Goal: Task Accomplishment & Management: Use online tool/utility

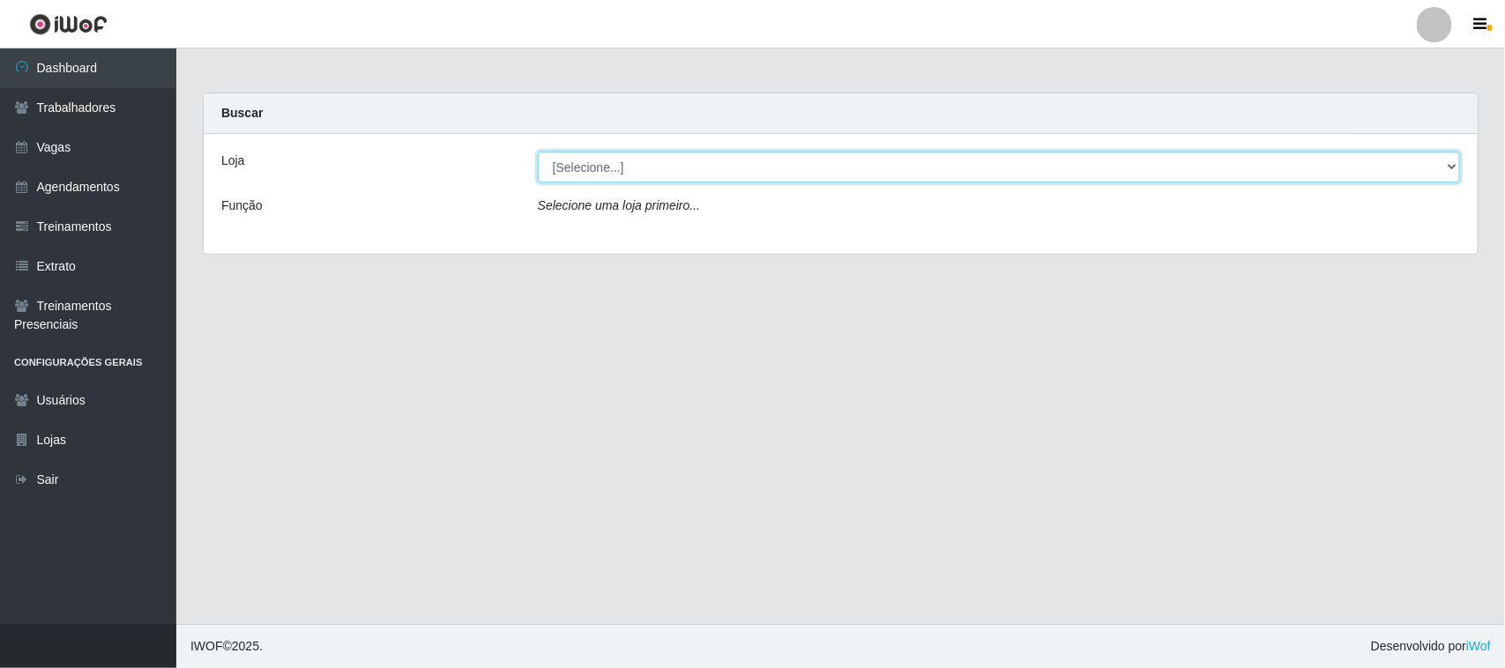
click at [1450, 169] on select "[Selecione...] [GEOGRAPHIC_DATA]" at bounding box center [999, 167] width 922 height 31
select select "65"
click at [538, 152] on select "[Selecione...] [GEOGRAPHIC_DATA]" at bounding box center [999, 167] width 922 height 31
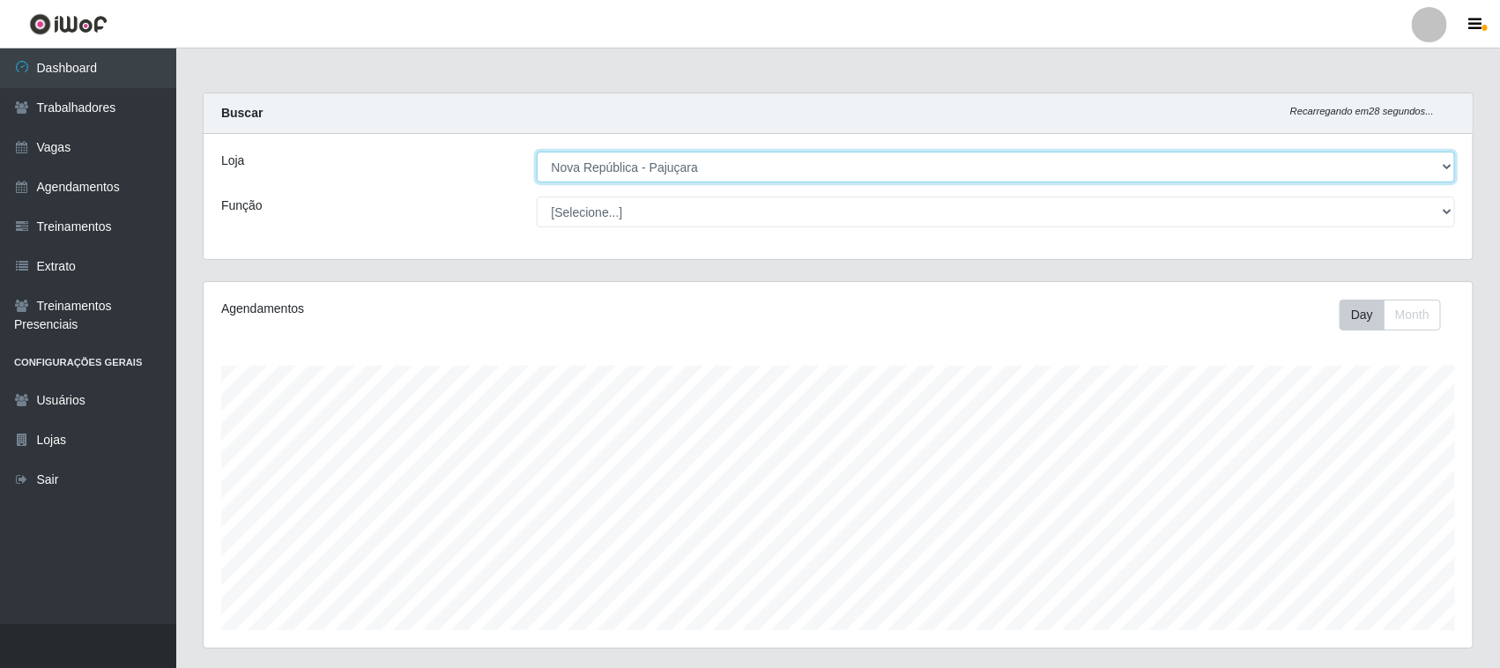
scroll to position [367, 1269]
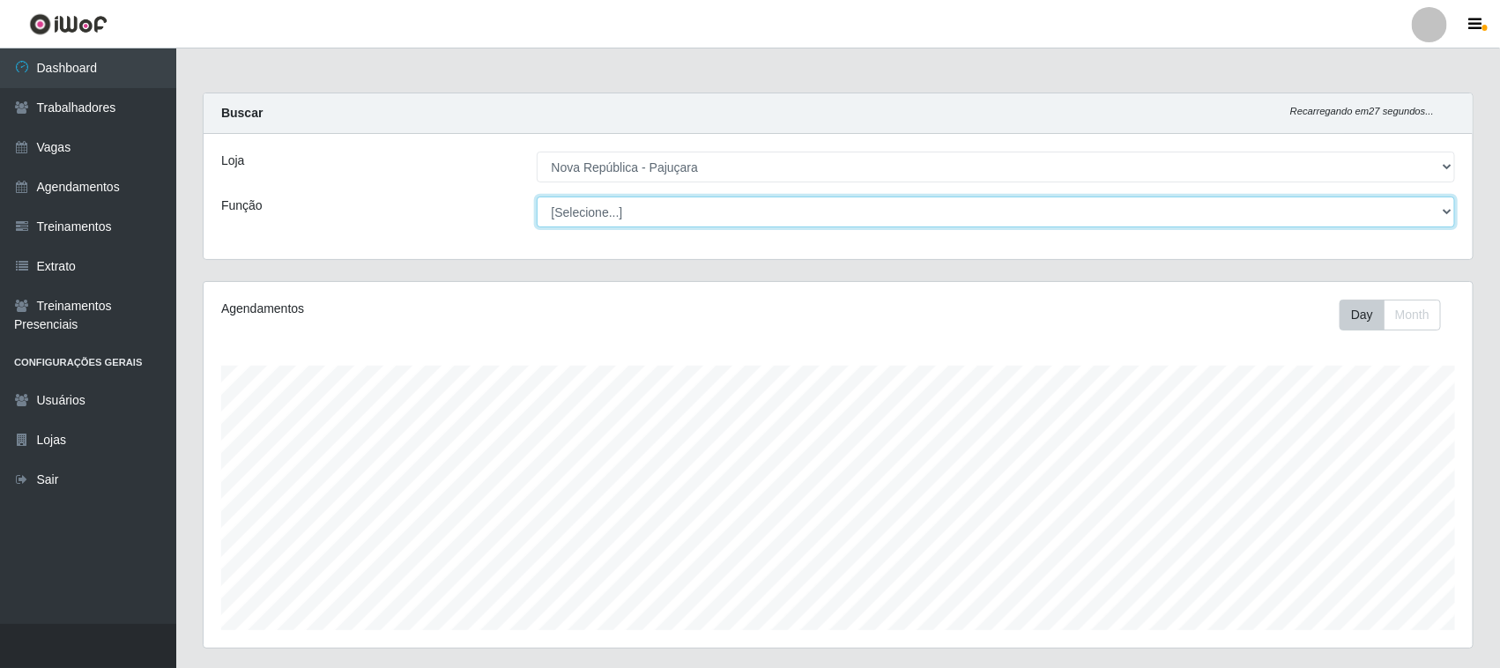
click at [1433, 208] on select "[Selecione...] Balconista Operador de Caixa Repositor" at bounding box center [996, 212] width 919 height 31
click at [537, 197] on select "[Selecione...] Balconista Operador de Caixa Repositor" at bounding box center [996, 212] width 919 height 31
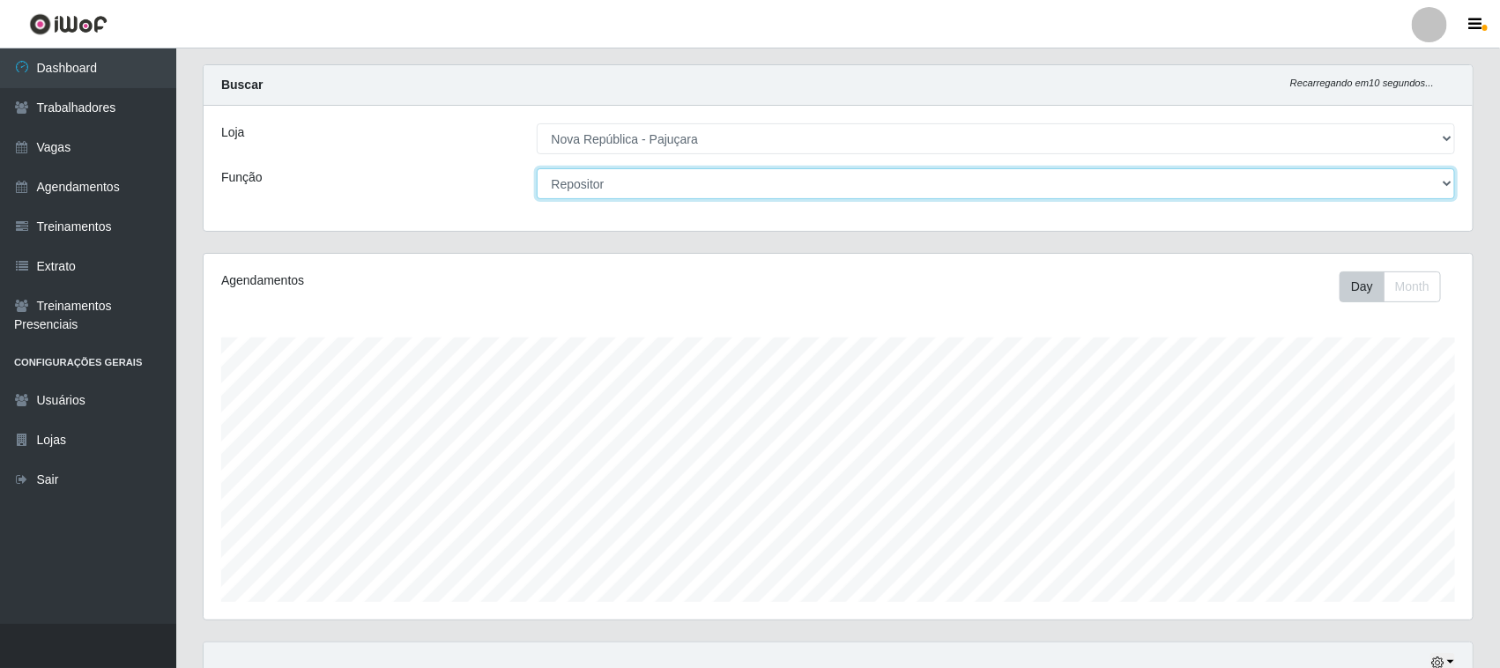
scroll to position [0, 0]
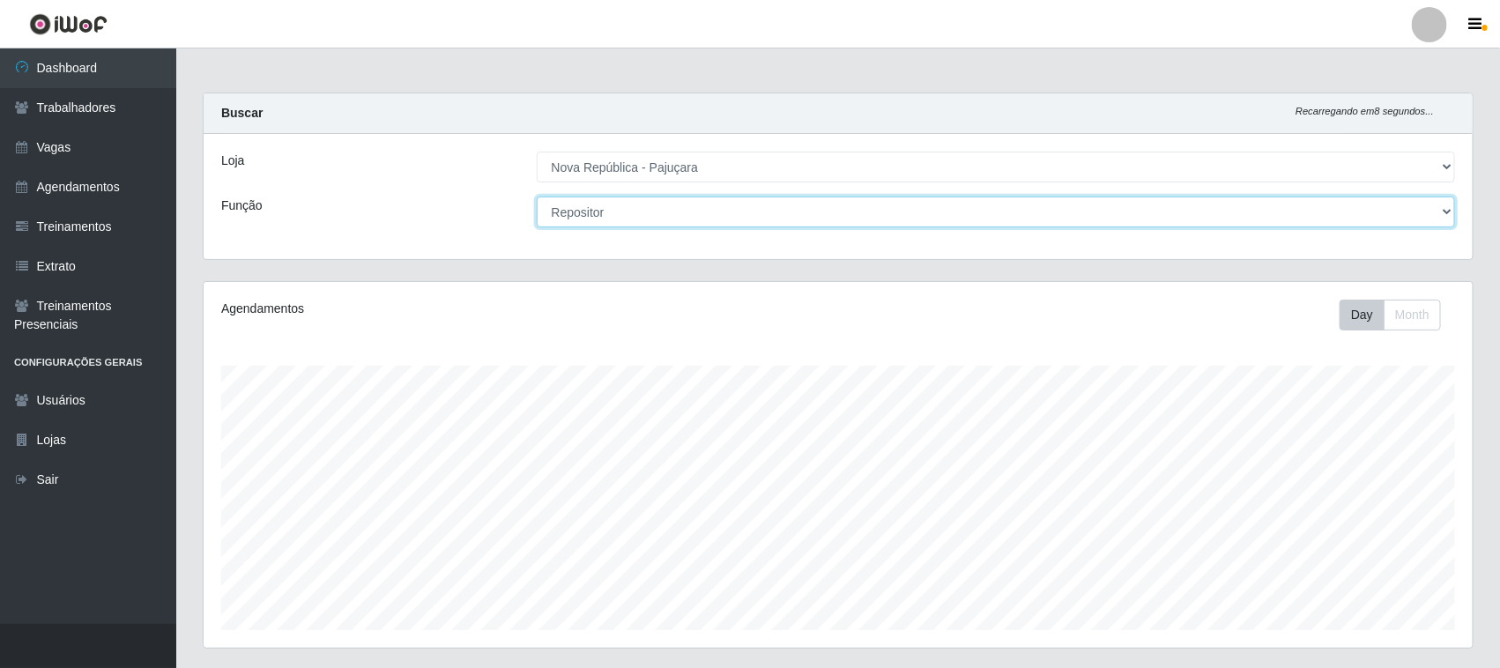
click at [1442, 205] on select "[Selecione...] Balconista Operador de Caixa Repositor" at bounding box center [996, 212] width 919 height 31
select select "22"
click at [537, 197] on select "[Selecione...] Balconista Operador de Caixa Repositor" at bounding box center [996, 212] width 919 height 31
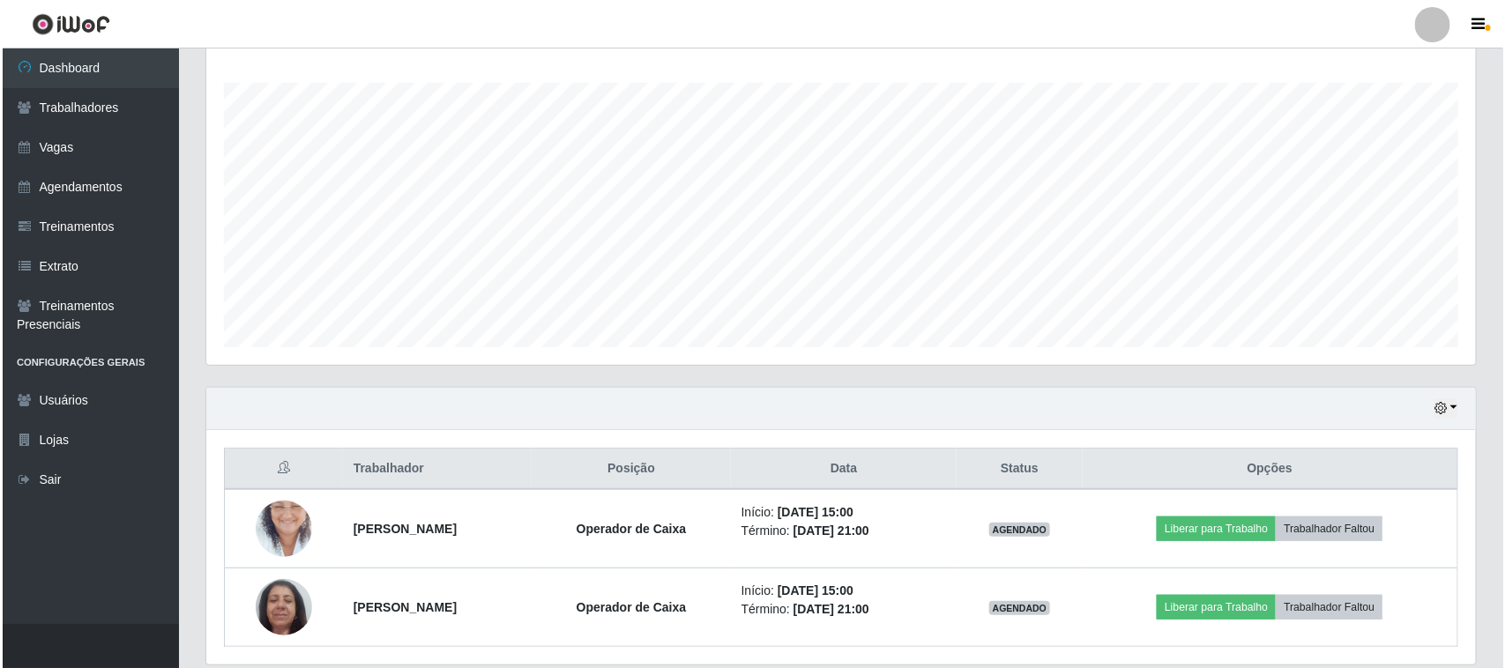
scroll to position [346, 0]
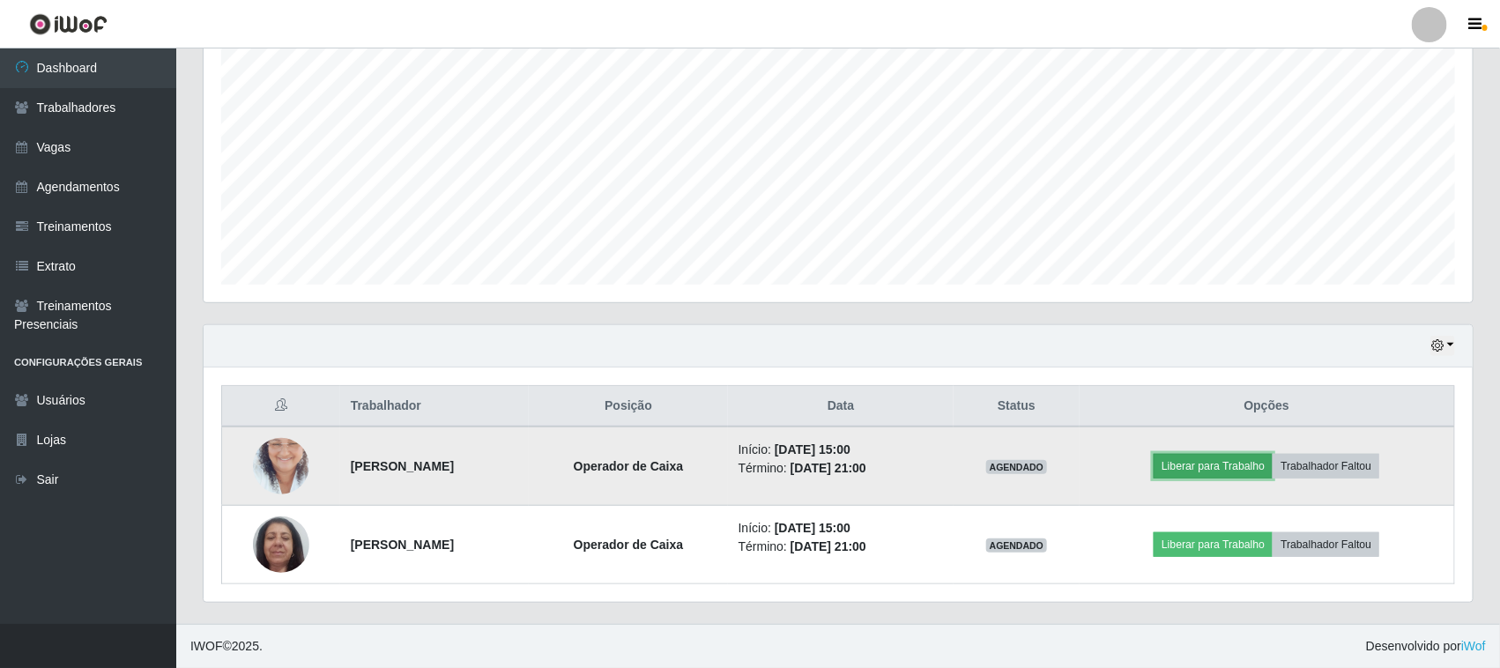
click at [1238, 464] on button "Liberar para Trabalho" at bounding box center [1213, 466] width 119 height 25
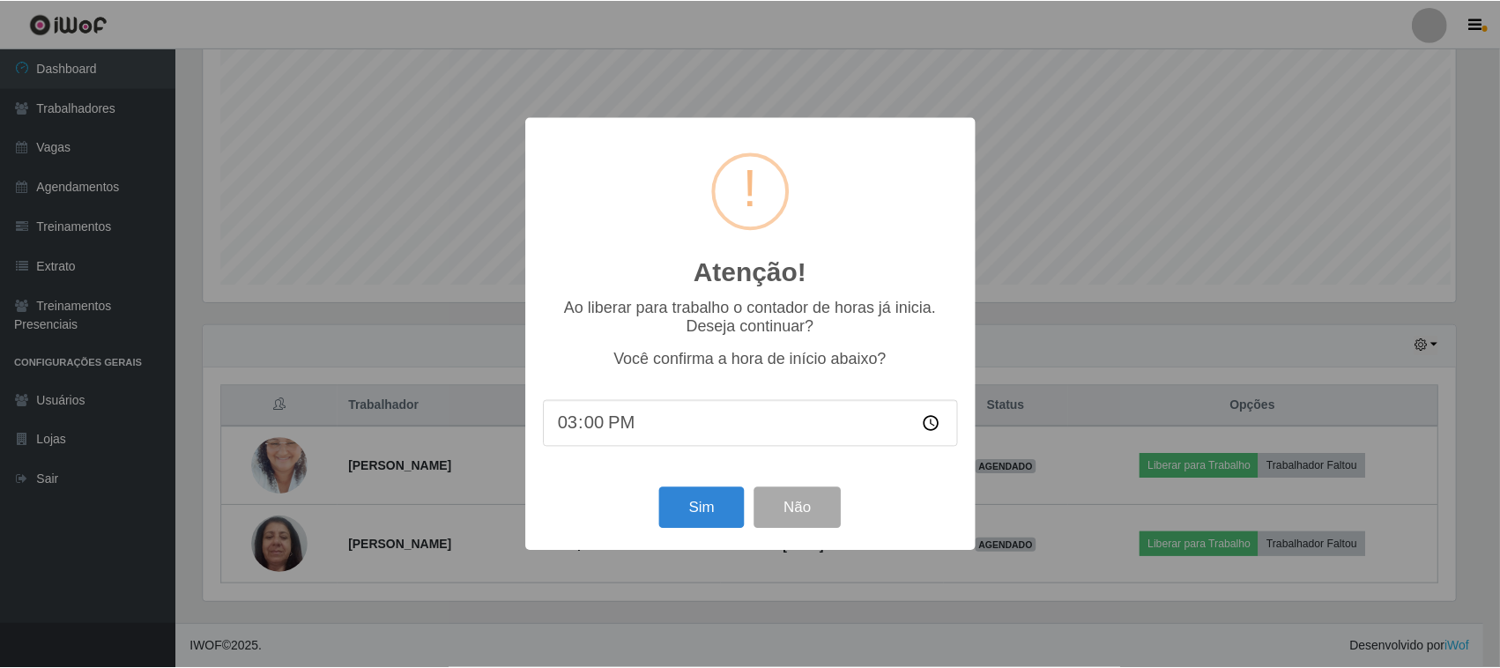
scroll to position [367, 1257]
click at [692, 517] on button "Sim" at bounding box center [703, 507] width 85 height 41
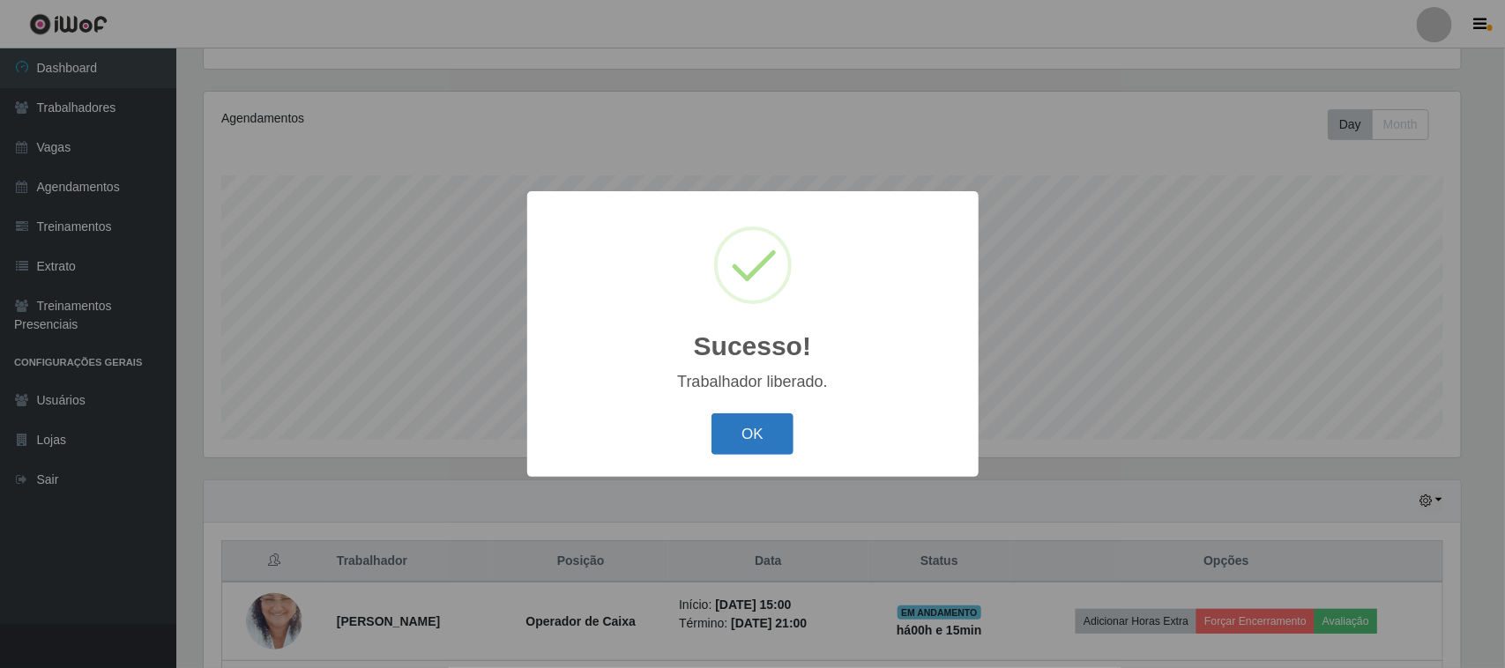
click at [752, 435] on button "OK" at bounding box center [752, 433] width 82 height 41
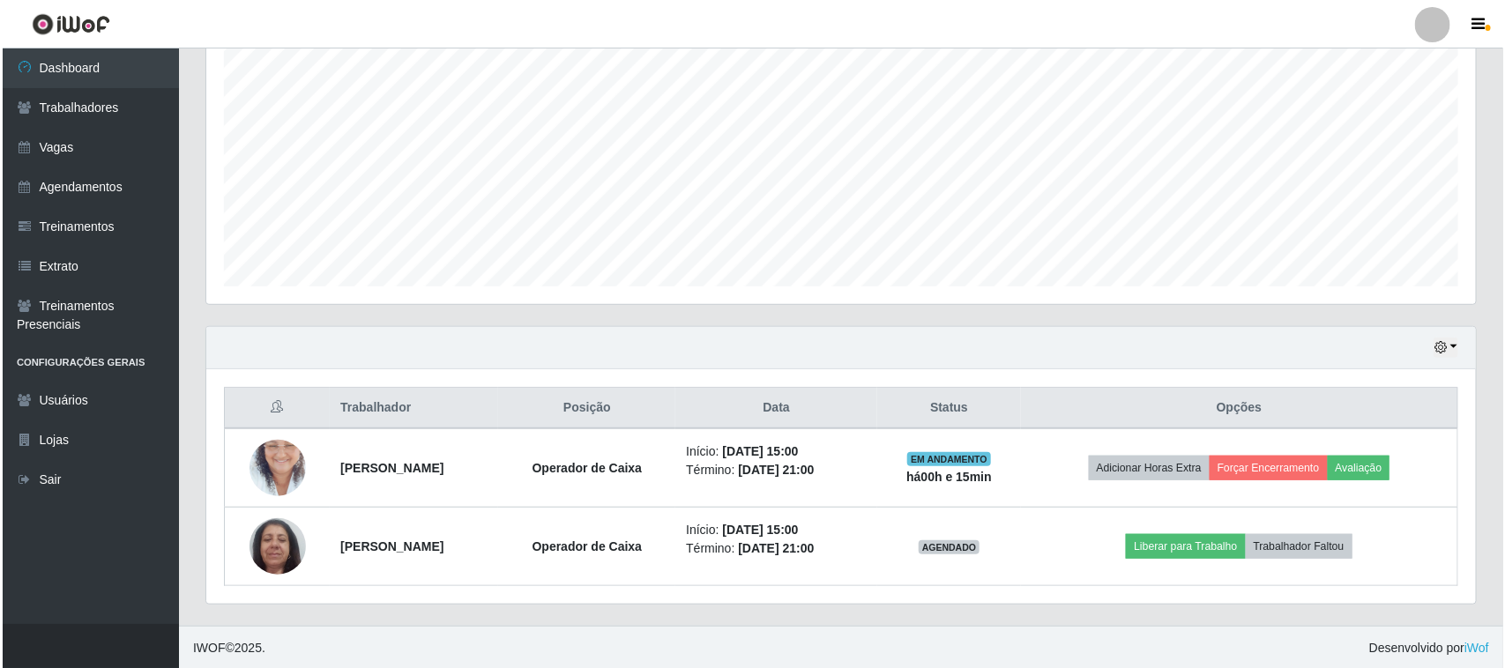
scroll to position [346, 0]
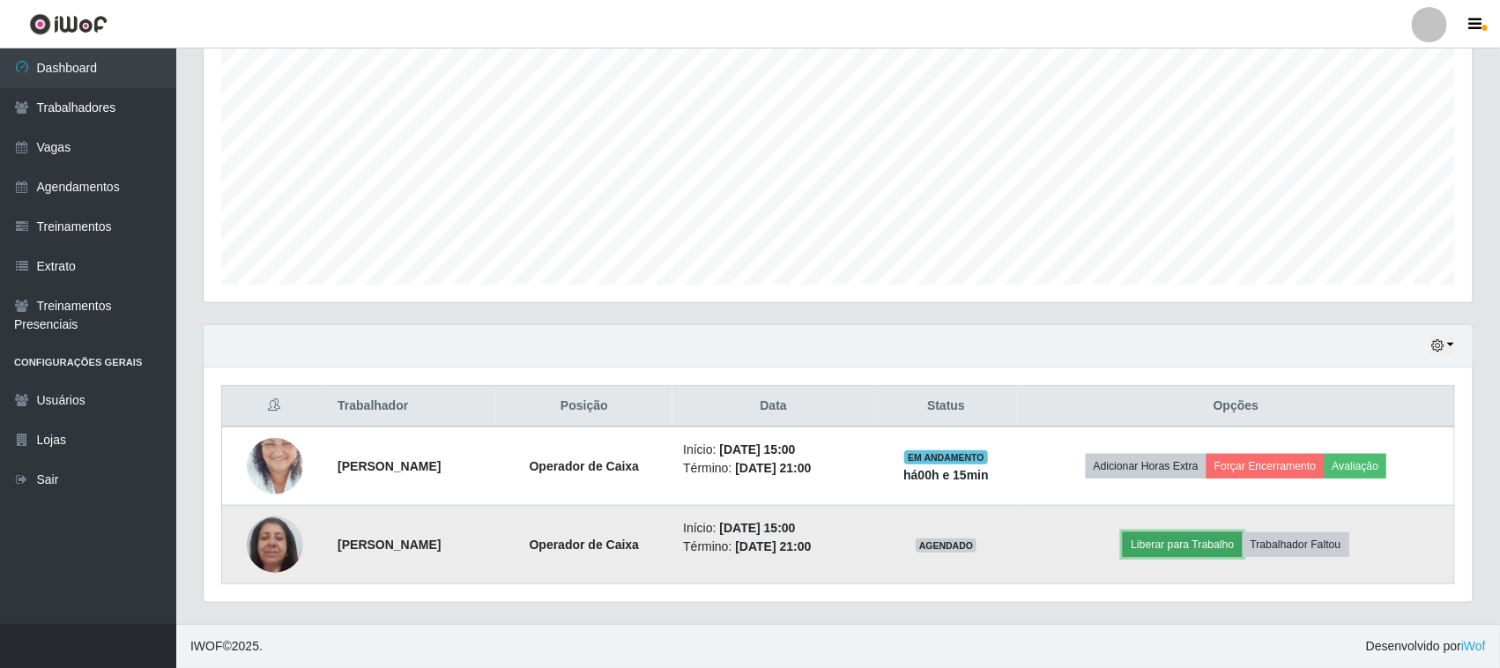
click at [1208, 542] on button "Liberar para Trabalho" at bounding box center [1182, 544] width 119 height 25
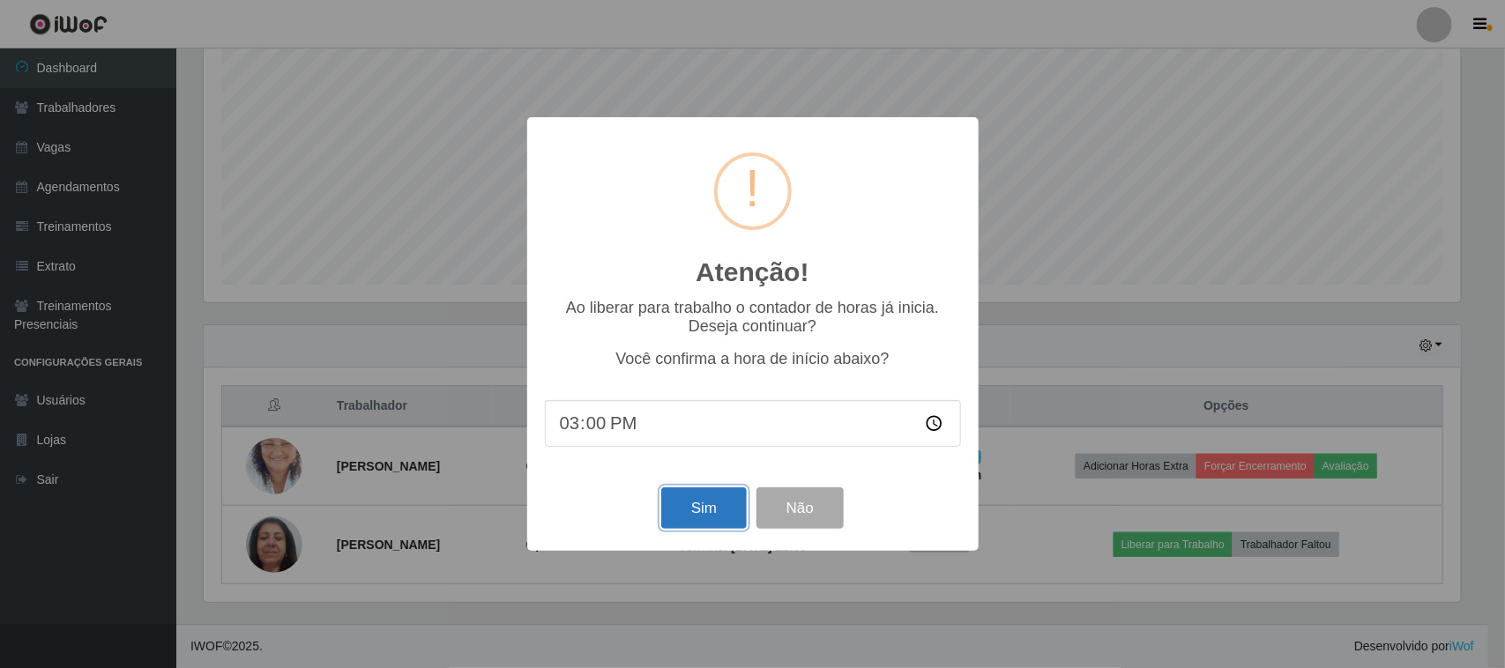
click at [714, 514] on button "Sim" at bounding box center [703, 507] width 85 height 41
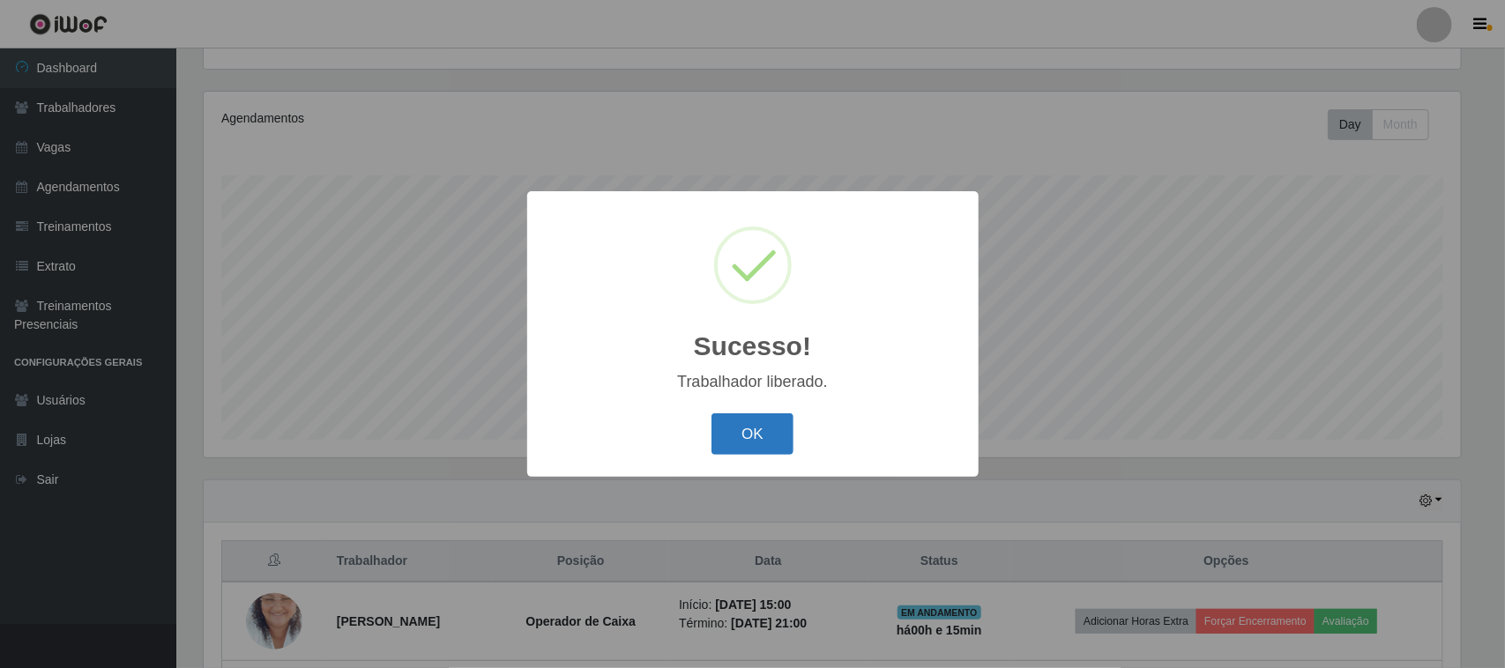
click at [746, 447] on button "OK" at bounding box center [752, 433] width 82 height 41
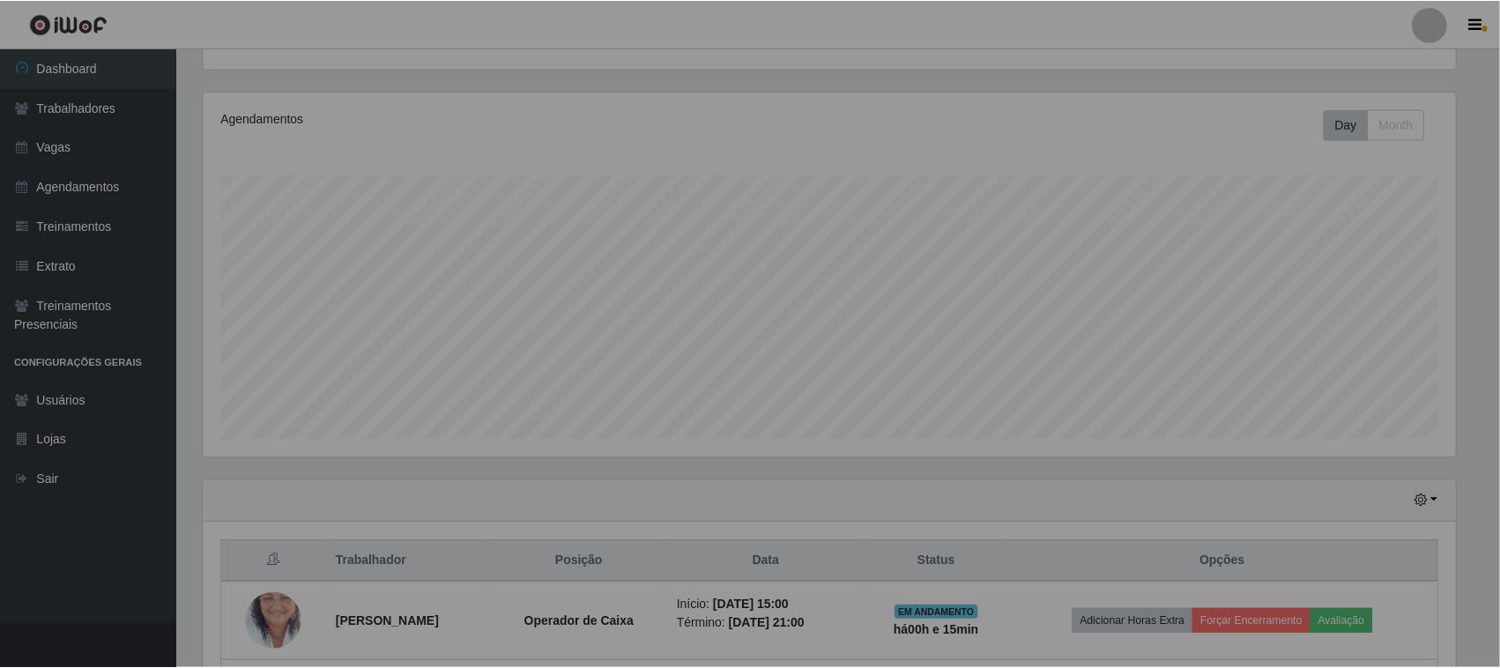
scroll to position [367, 1269]
